Goal: Task Accomplishment & Management: Manage account settings

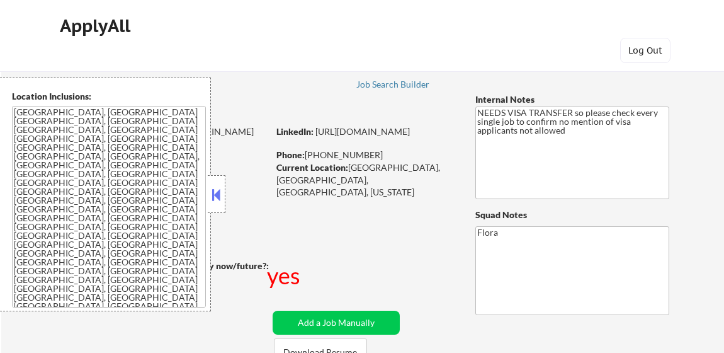
select select ""pending""
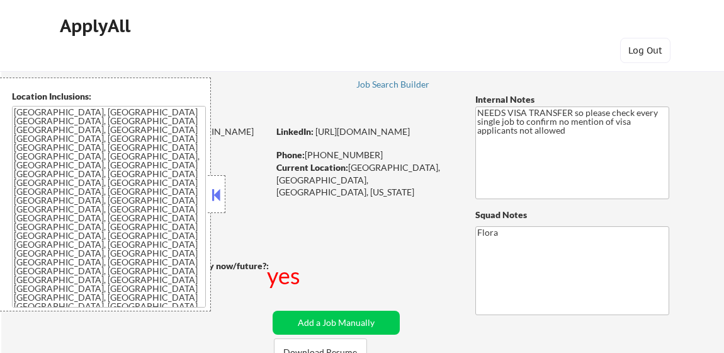
select select ""pending""
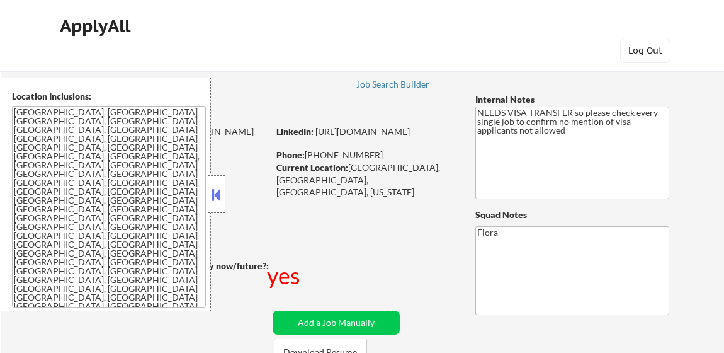
select select ""pending""
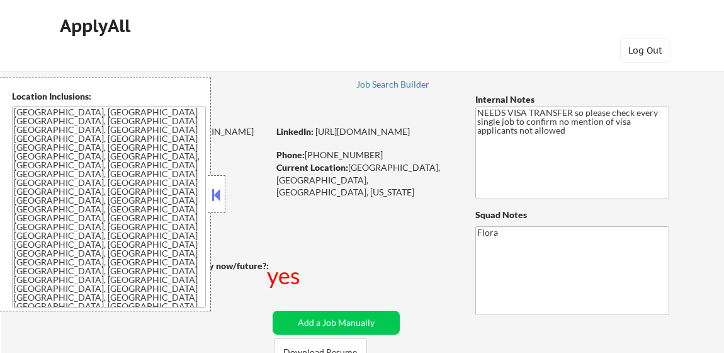
select select ""pending""
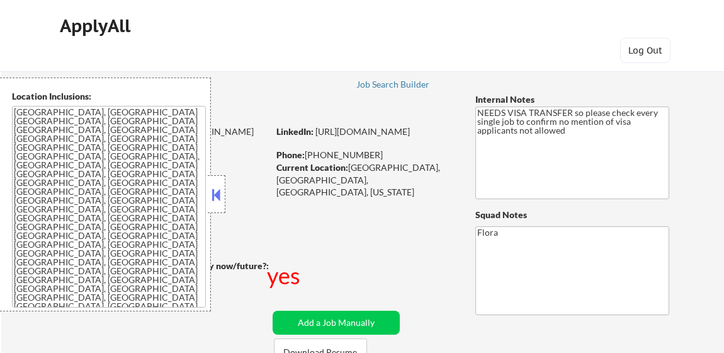
select select ""pending""
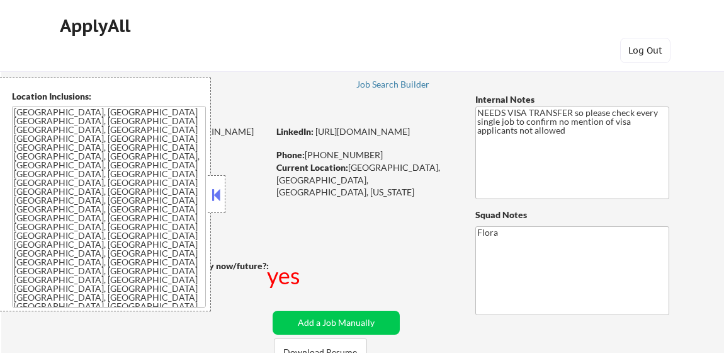
select select ""pending""
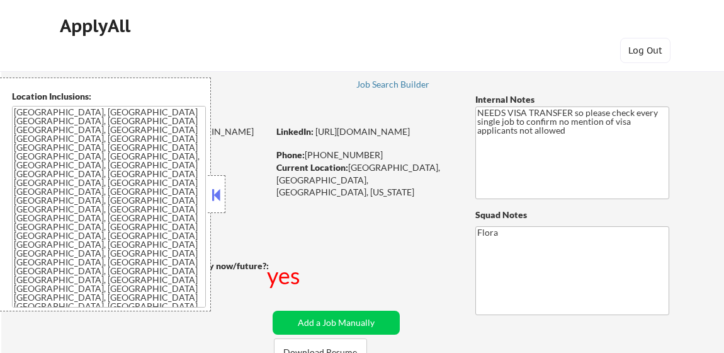
select select ""pending""
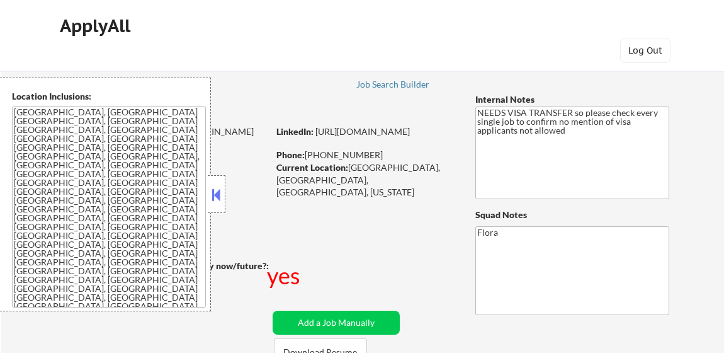
select select ""pending""
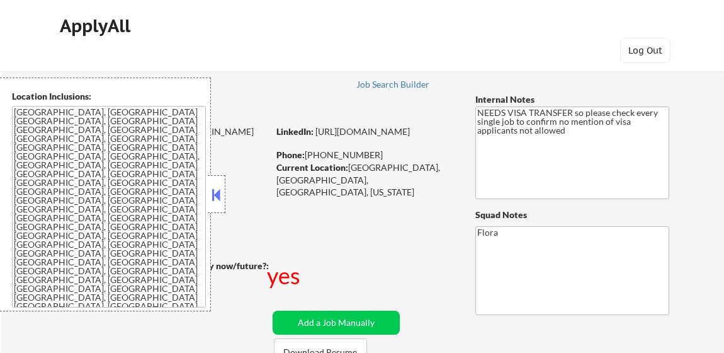
select select ""pending""
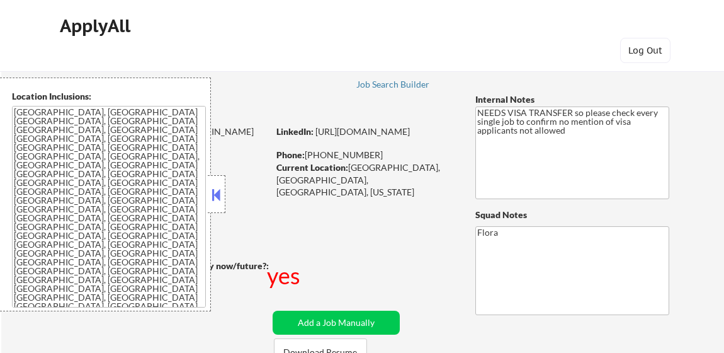
select select ""pending""
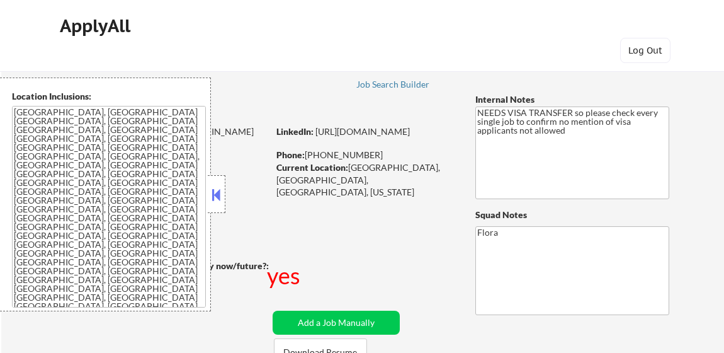
select select ""pending""
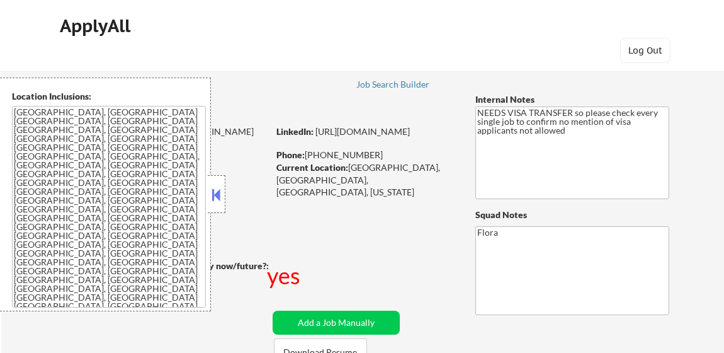
select select ""pending""
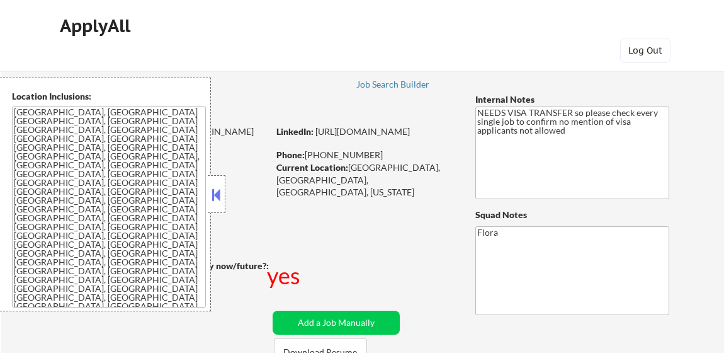
select select ""pending""
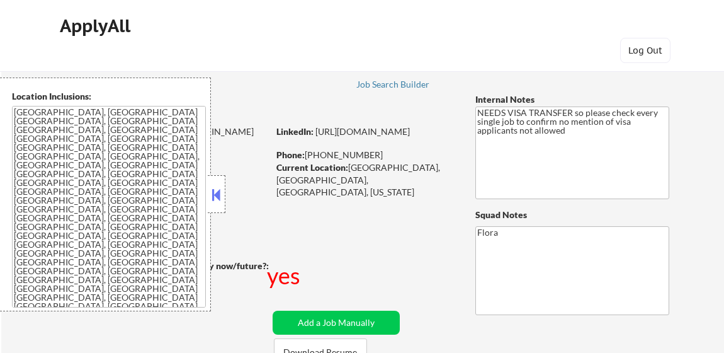
select select ""pending""
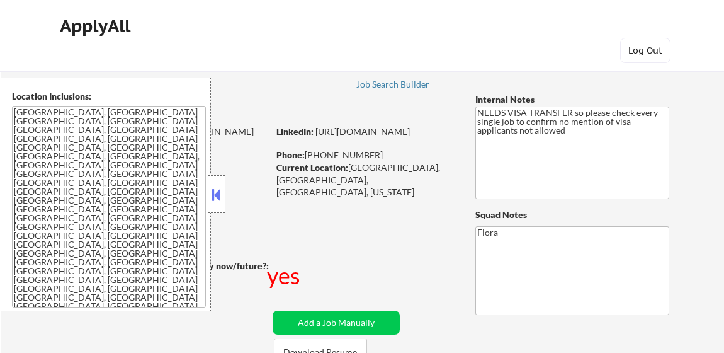
select select ""pending""
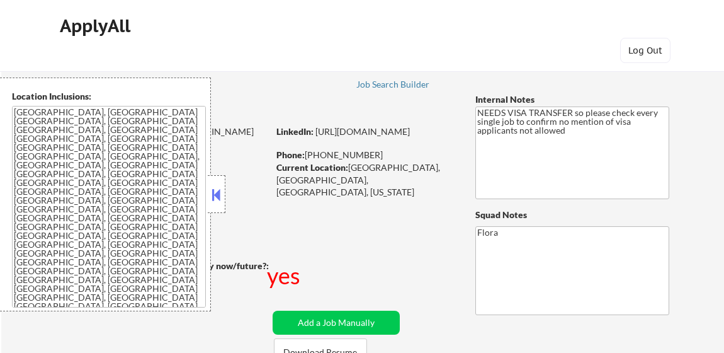
select select ""pending""
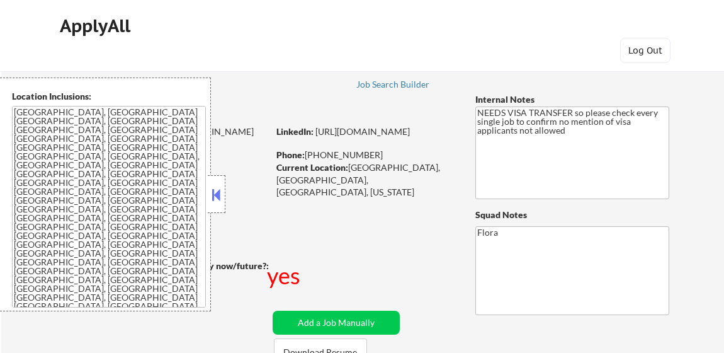
select select ""pending""
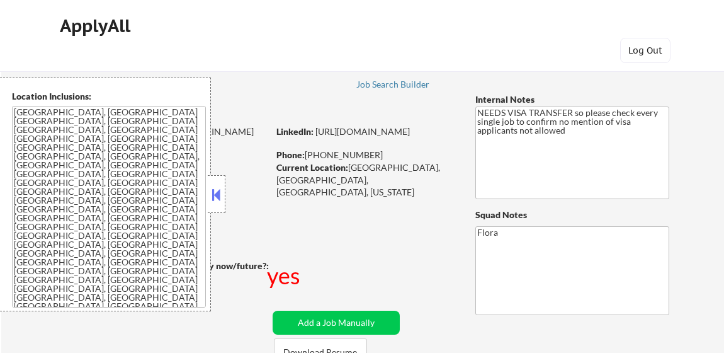
select select ""pending""
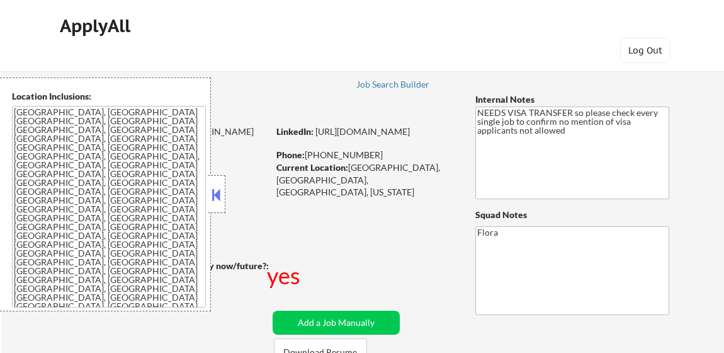
select select ""pending""
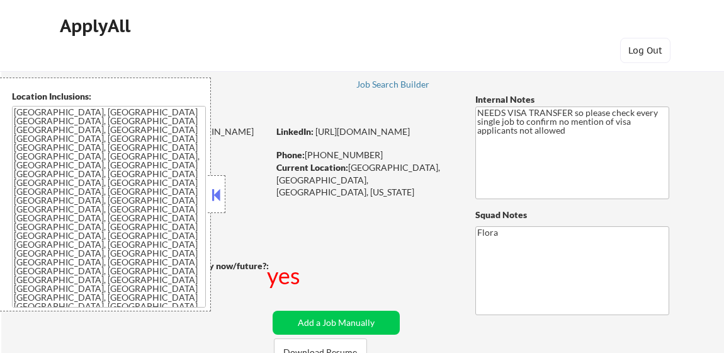
select select ""pending""
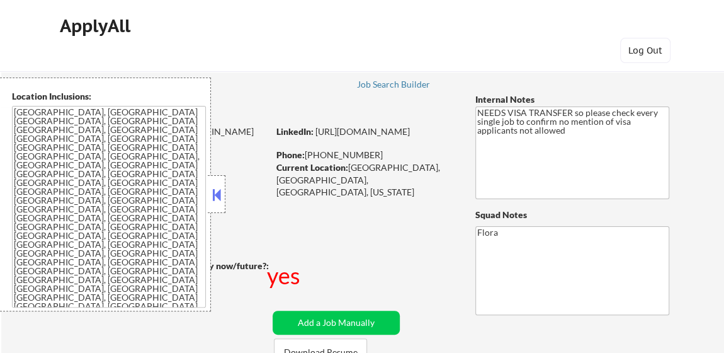
click at [222, 194] on button at bounding box center [217, 194] width 14 height 19
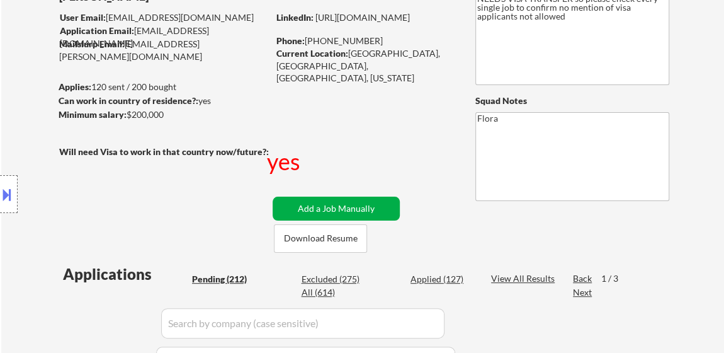
scroll to position [114, 0]
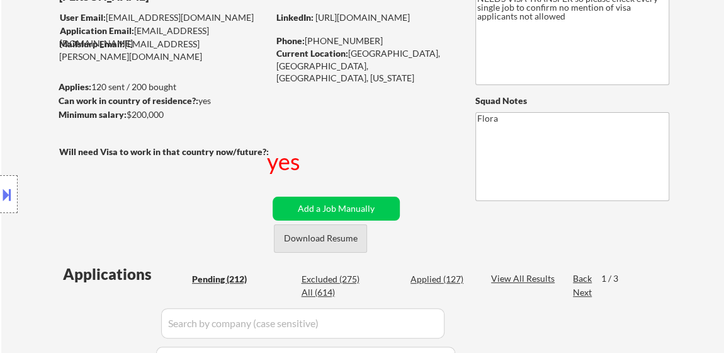
click at [348, 247] on button "Download Resume" at bounding box center [320, 238] width 93 height 28
select select ""pending""
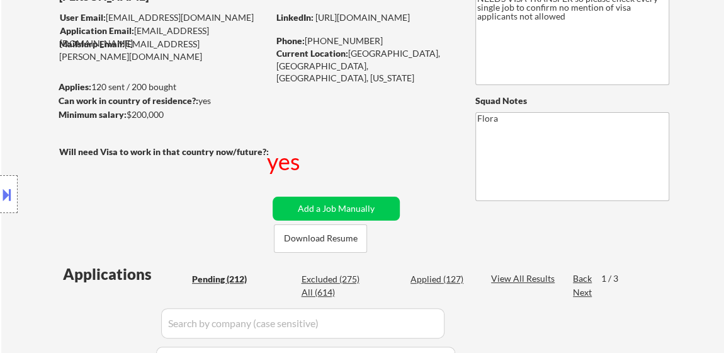
select select ""pending""
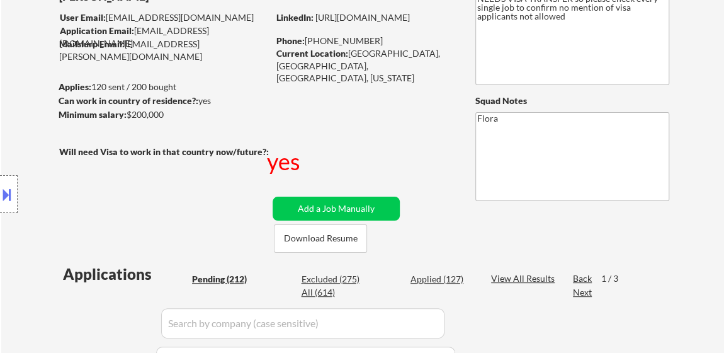
select select ""pending""
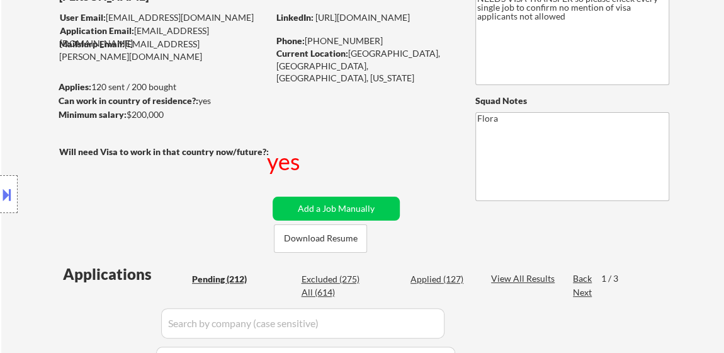
select select ""pending""
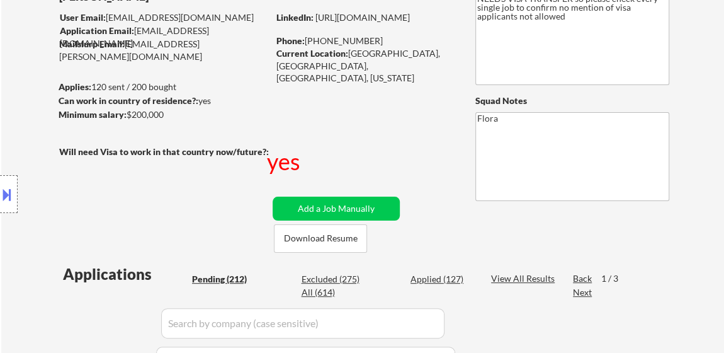
select select ""pending""
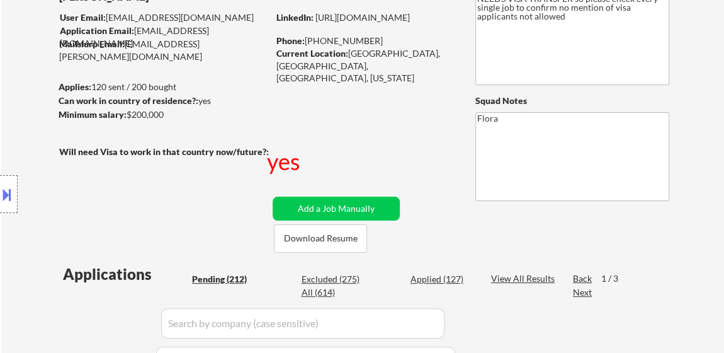
select select ""pending""
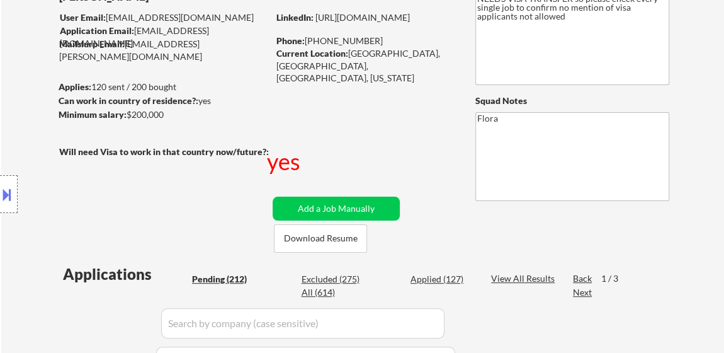
select select ""pending""
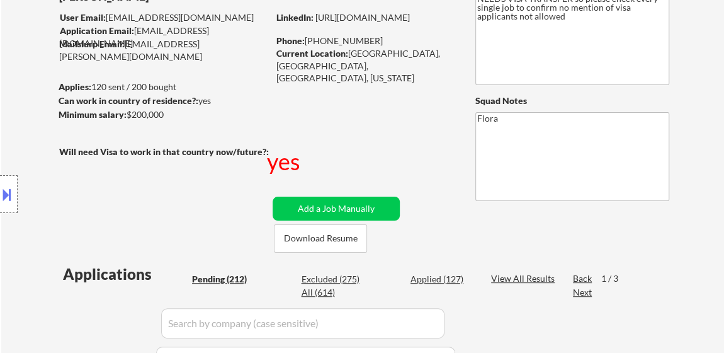
select select ""pending""
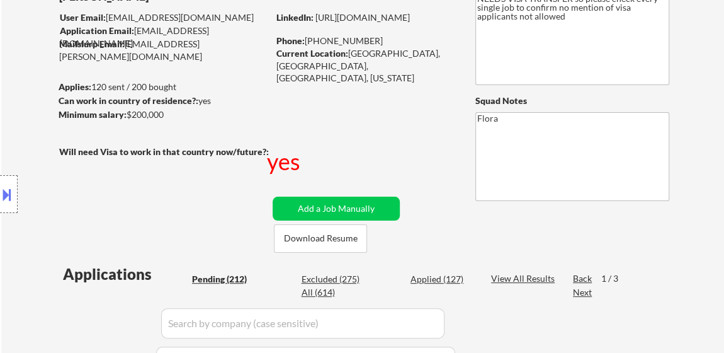
select select ""pending""
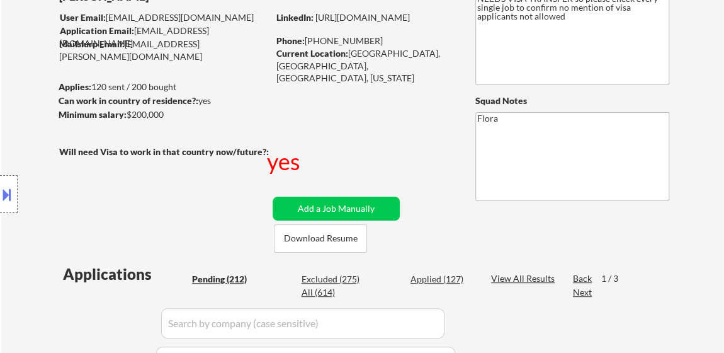
select select ""pending""
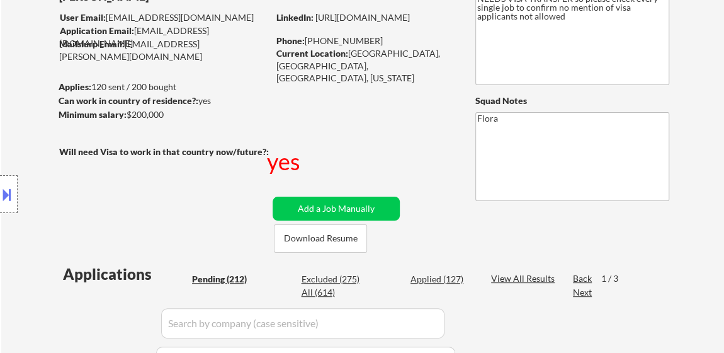
select select ""pending""
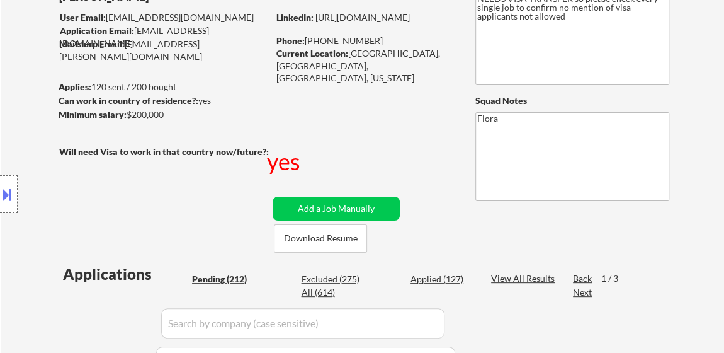
select select ""pending""
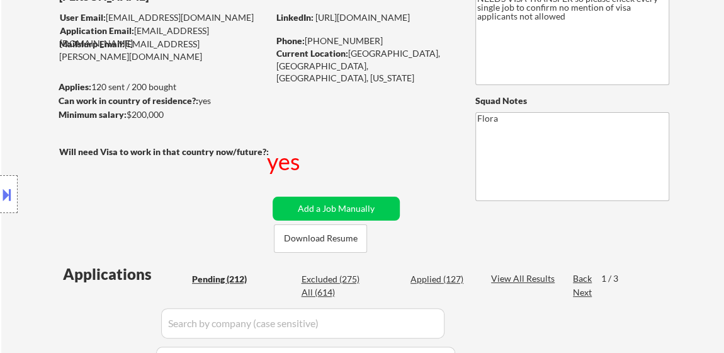
select select ""pending""
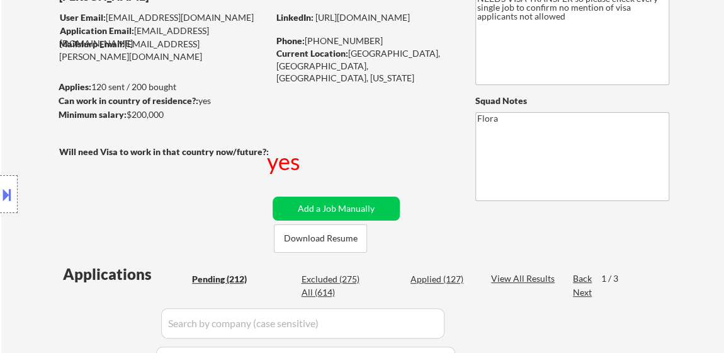
select select ""pending""
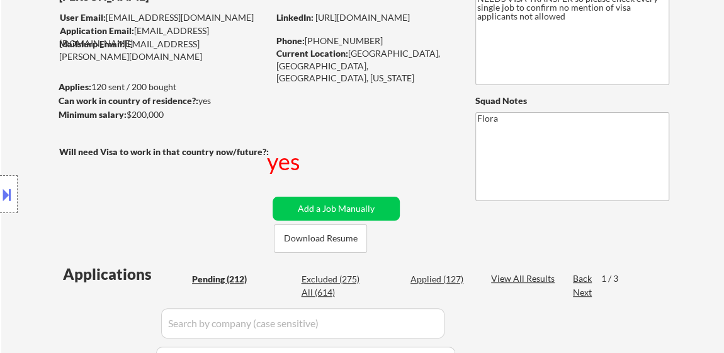
select select ""pending""
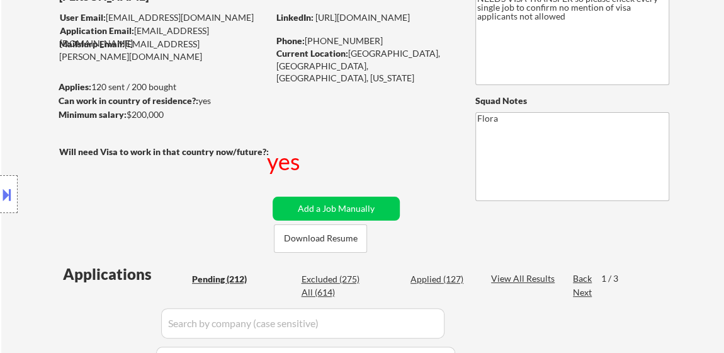
select select ""pending""
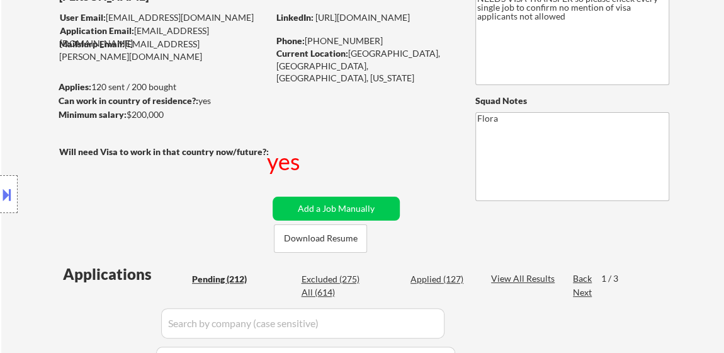
select select ""pending""
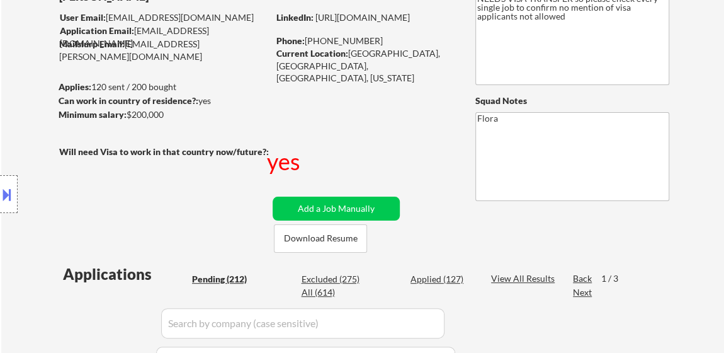
select select ""pending""
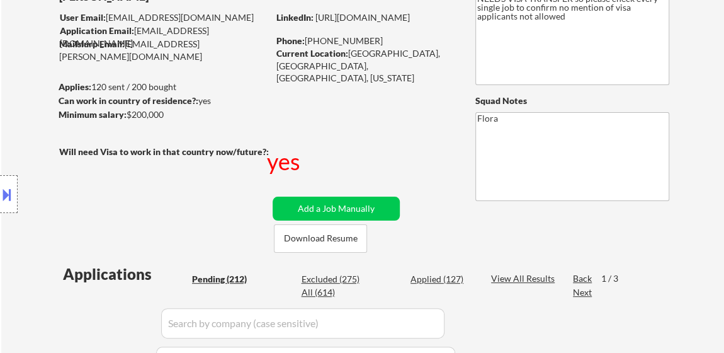
select select ""pending""
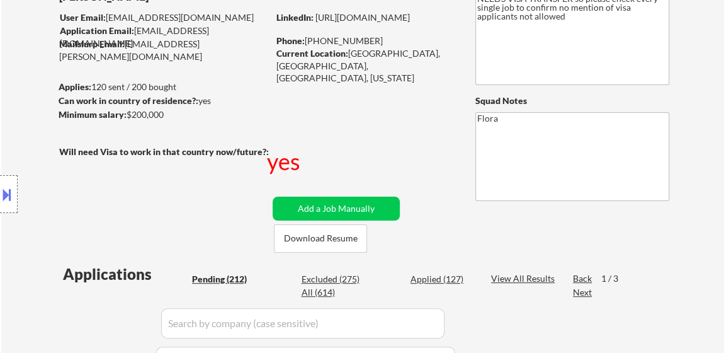
select select ""pending""
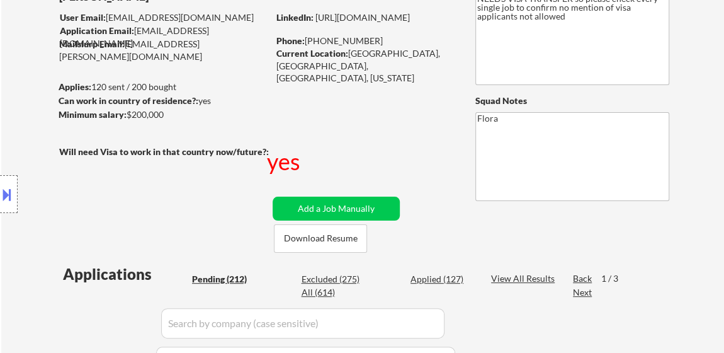
select select ""pending""
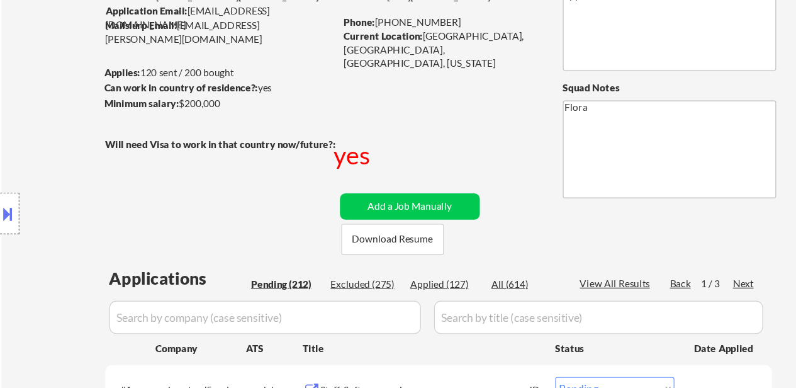
scroll to position [115, 0]
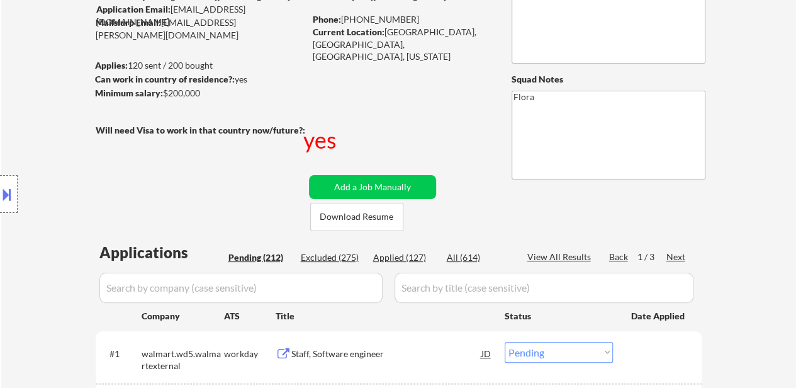
drag, startPoint x: 712, startPoint y: 2, endPoint x: 482, endPoint y: 217, distance: 315.4
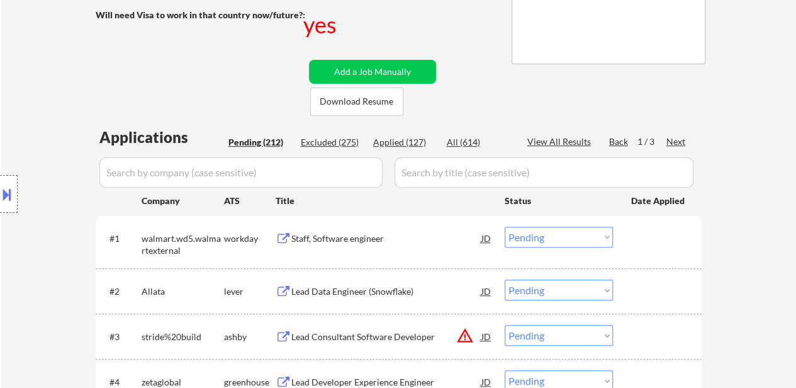
scroll to position [241, 0]
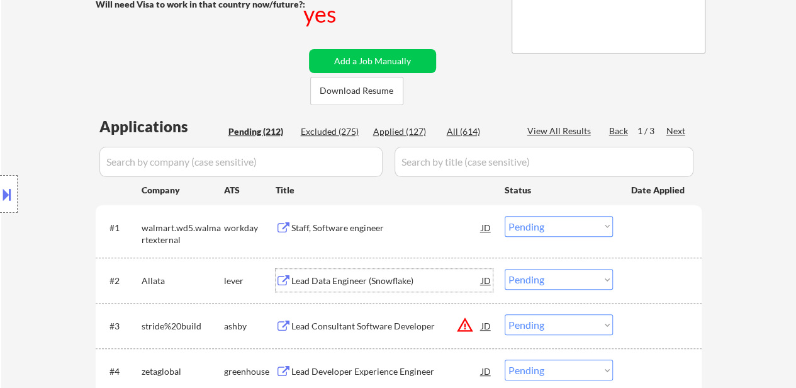
click at [348, 282] on div "Lead Data Engineer (Snowflake)" at bounding box center [387, 281] width 190 height 13
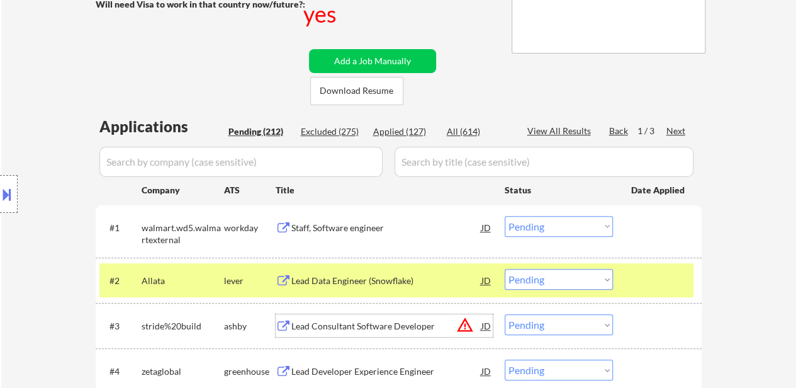
click at [344, 327] on div "Lead Consultant Software Developer" at bounding box center [387, 326] width 190 height 13
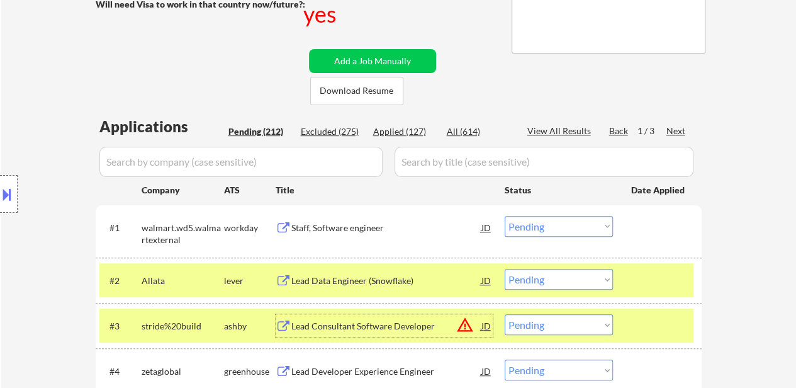
click at [377, 352] on div "Lead Developer Experience Engineer" at bounding box center [387, 371] width 190 height 13
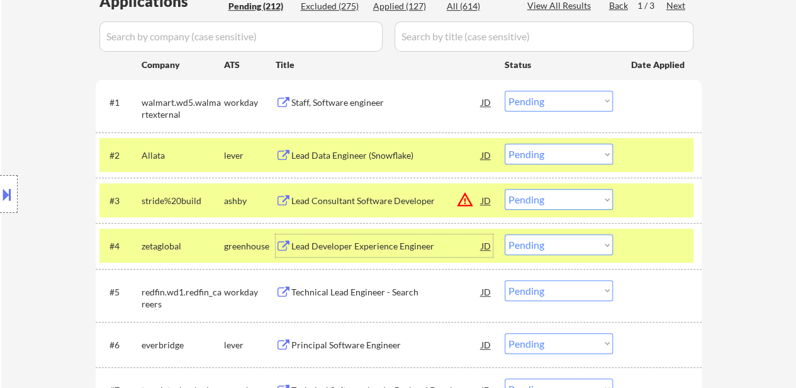
scroll to position [366, 0]
click at [542, 154] on select "Choose an option... Pending Applied Excluded (Questions) Excluded (Expired) Exc…" at bounding box center [559, 153] width 108 height 21
click at [505, 143] on select "Choose an option... Pending Applied Excluded (Questions) Excluded (Expired) Exc…" at bounding box center [559, 153] width 108 height 21
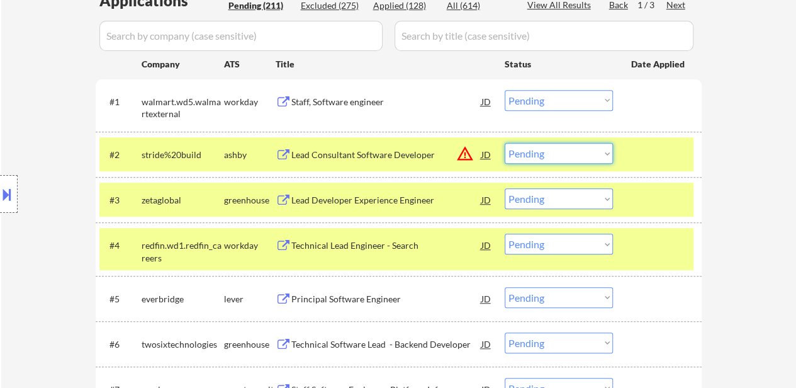
click at [541, 149] on select "Choose an option... Pending Applied Excluded (Questions) Excluded (Expired) Exc…" at bounding box center [559, 153] width 108 height 21
click at [505, 143] on select "Choose an option... Pending Applied Excluded (Questions) Excluded (Expired) Exc…" at bounding box center [559, 153] width 108 height 21
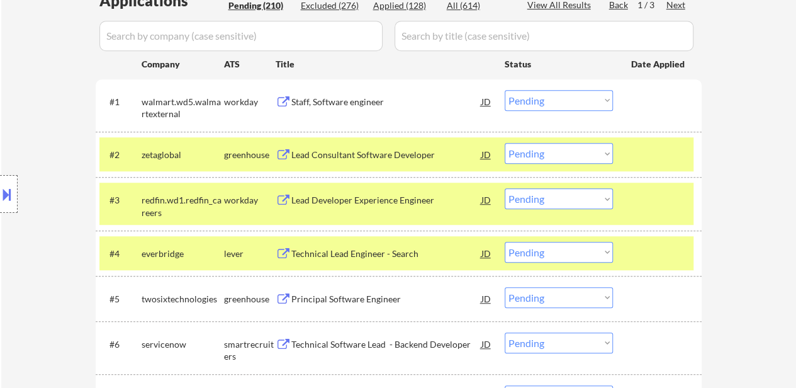
click at [331, 152] on div "Lead Consultant Software Developer" at bounding box center [387, 155] width 190 height 13
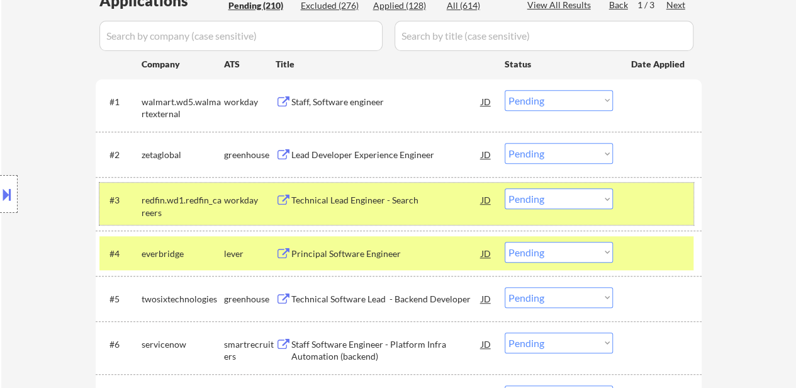
click at [676, 190] on div at bounding box center [659, 199] width 55 height 23
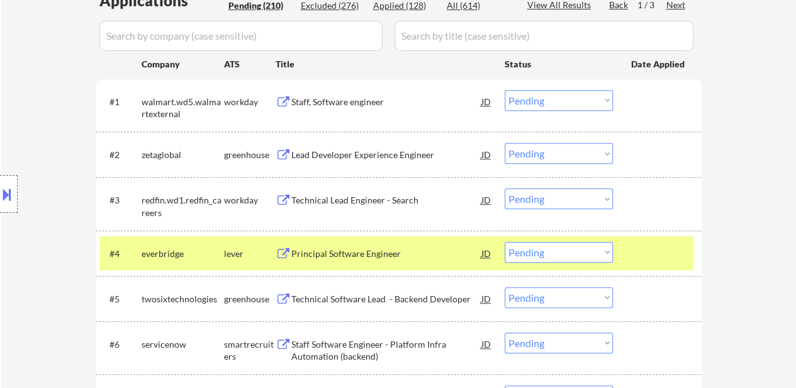
click at [646, 244] on div at bounding box center [659, 253] width 55 height 23
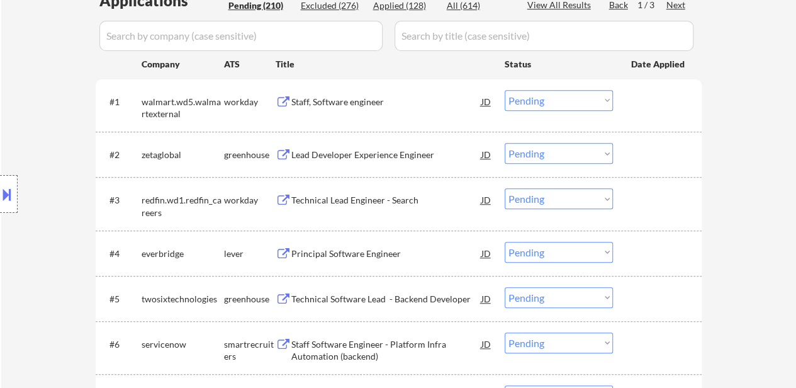
click at [382, 251] on div "Principal Software Engineer" at bounding box center [387, 253] width 190 height 13
